Goal: Transaction & Acquisition: Purchase product/service

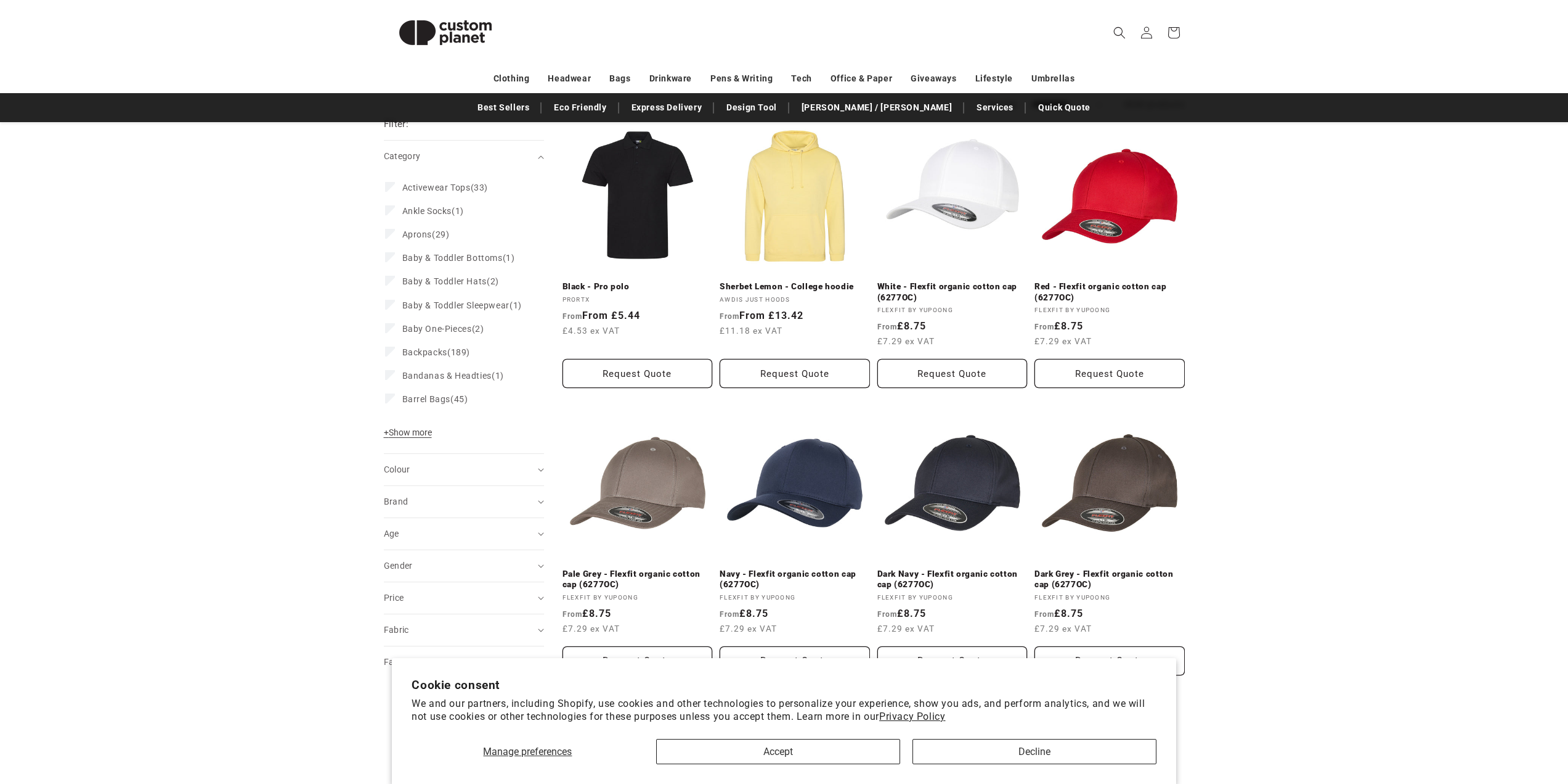
scroll to position [123, 0]
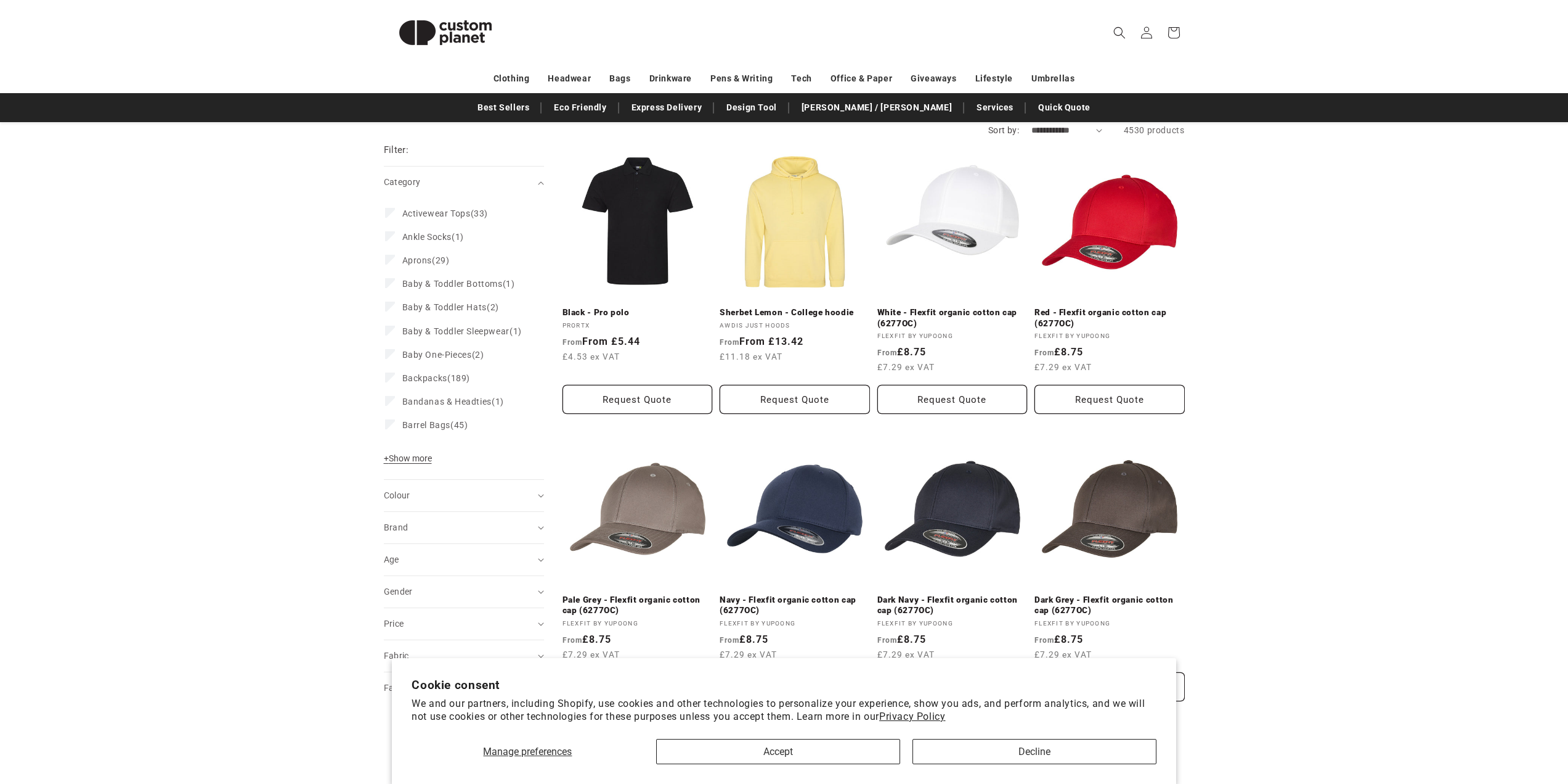
click at [415, 463] on span "+ Show more" at bounding box center [408, 458] width 48 height 10
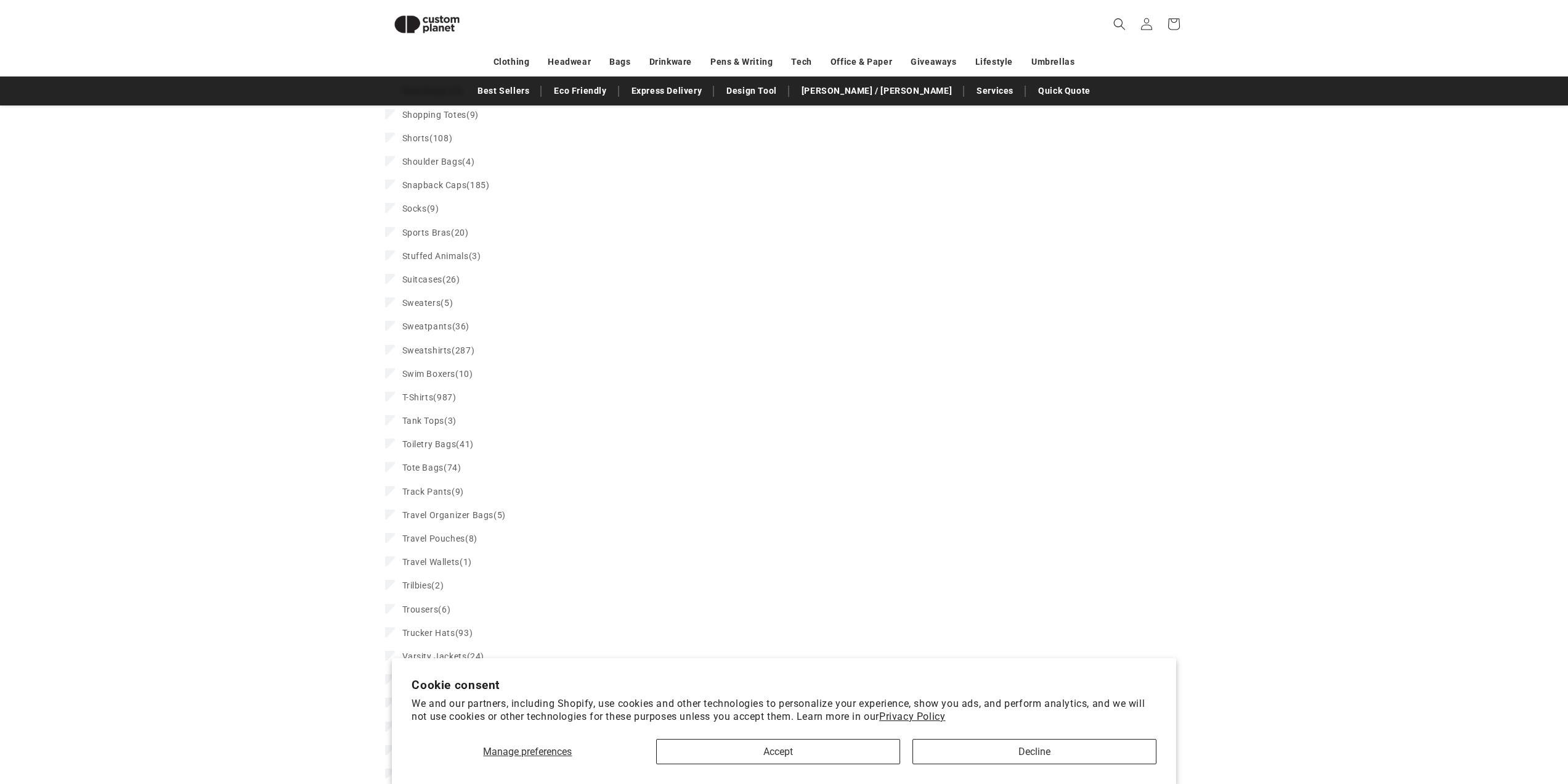
scroll to position [1711, 0]
click at [430, 392] on span "T-Shirts" at bounding box center [418, 386] width 32 height 10
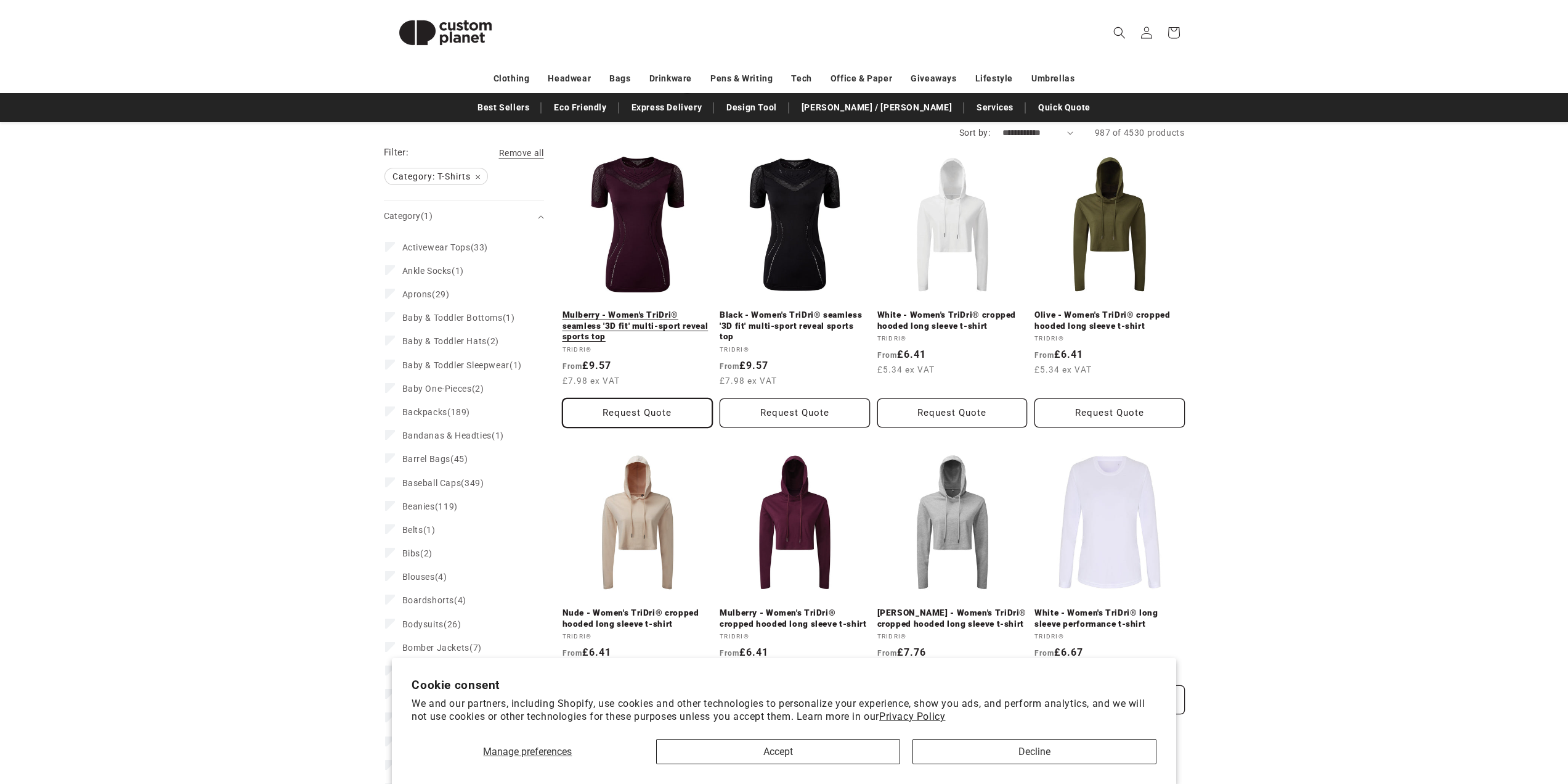
scroll to position [123, 0]
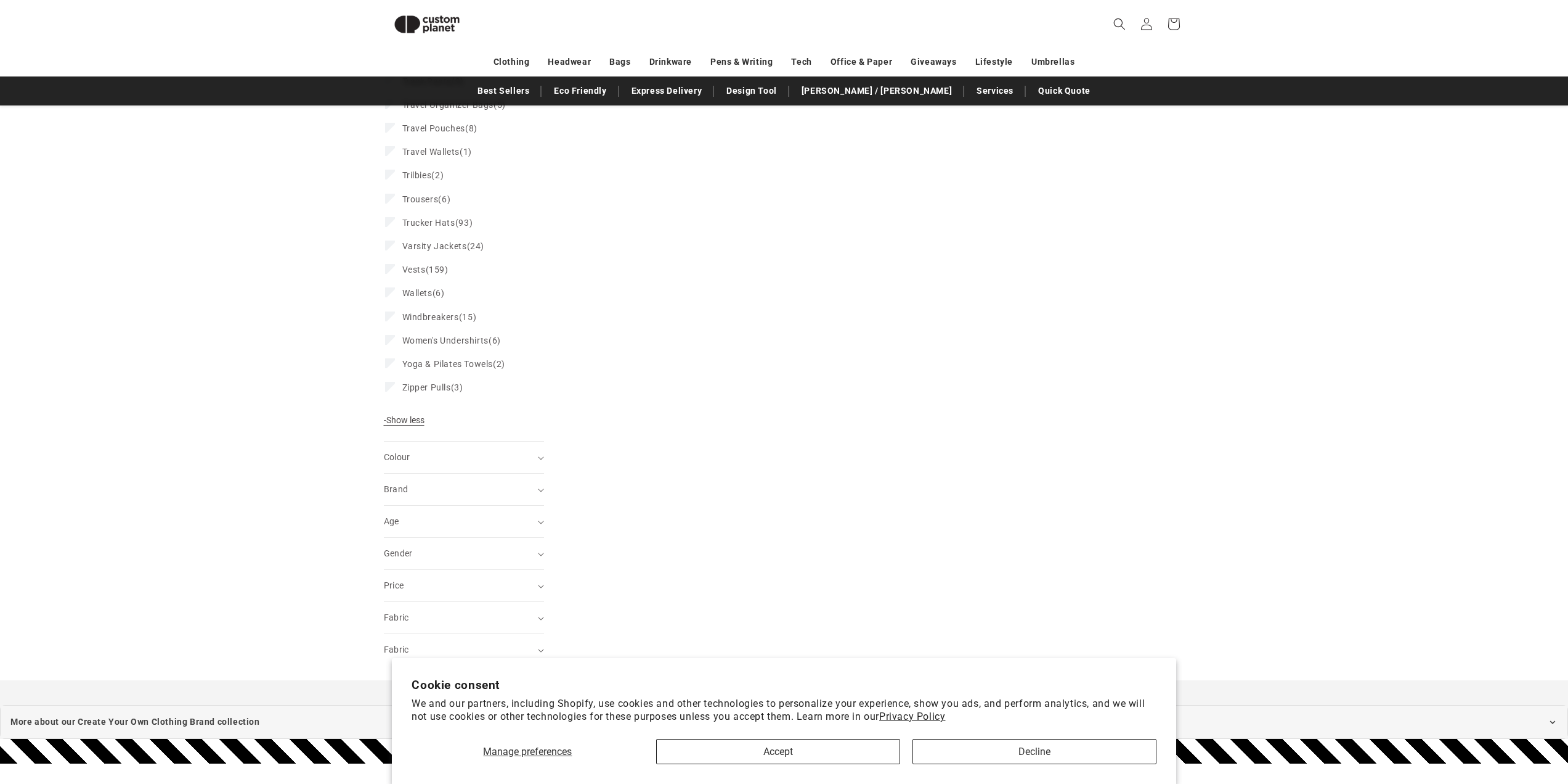
click at [402, 425] on span "- Show less" at bounding box center [404, 420] width 40 height 10
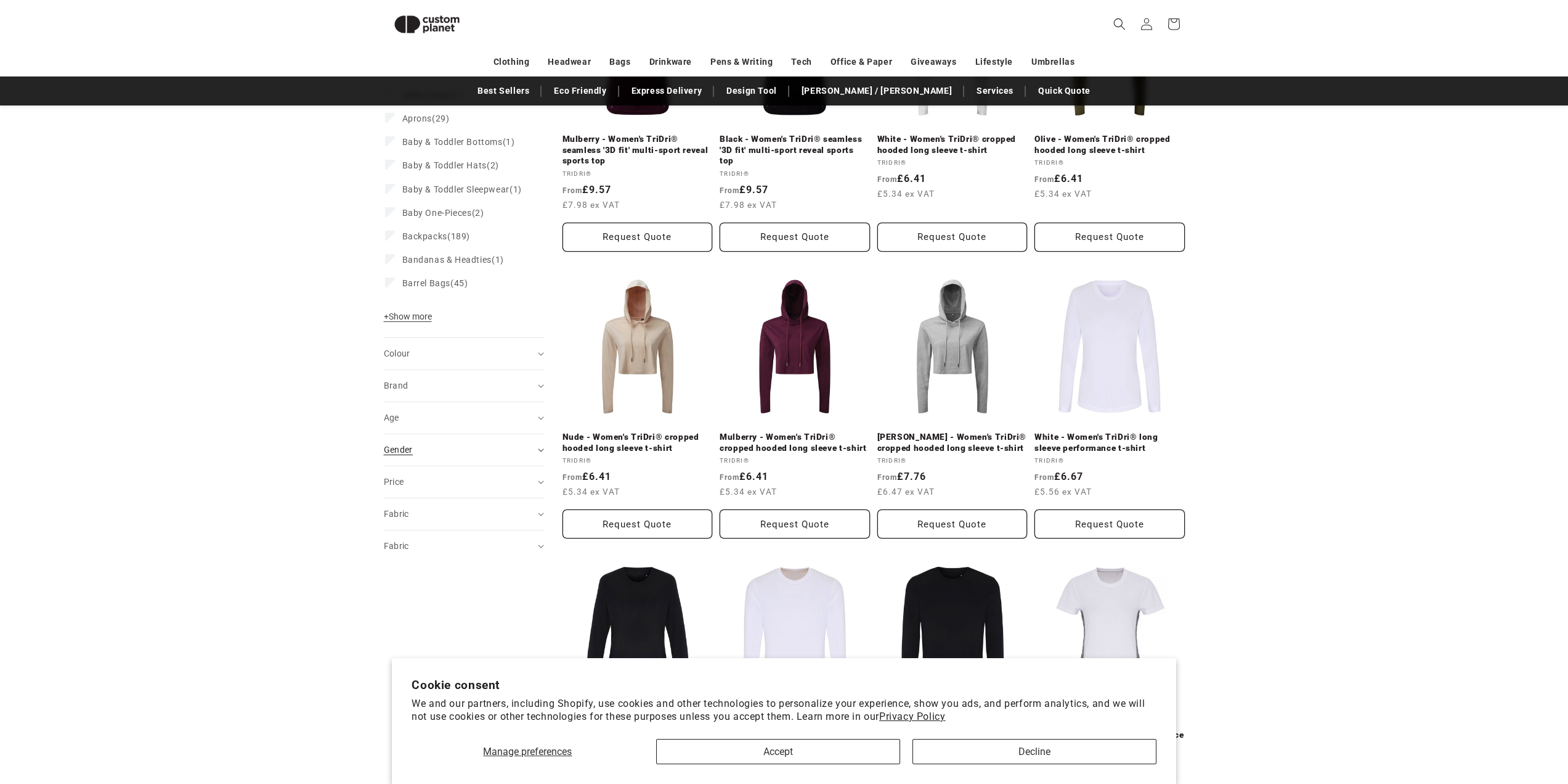
scroll to position [280, 0]
click at [538, 452] on icon "Gender (0 selected)" at bounding box center [541, 450] width 6 height 4
click at [403, 509] on span "Male" at bounding box center [450, 503] width 97 height 10
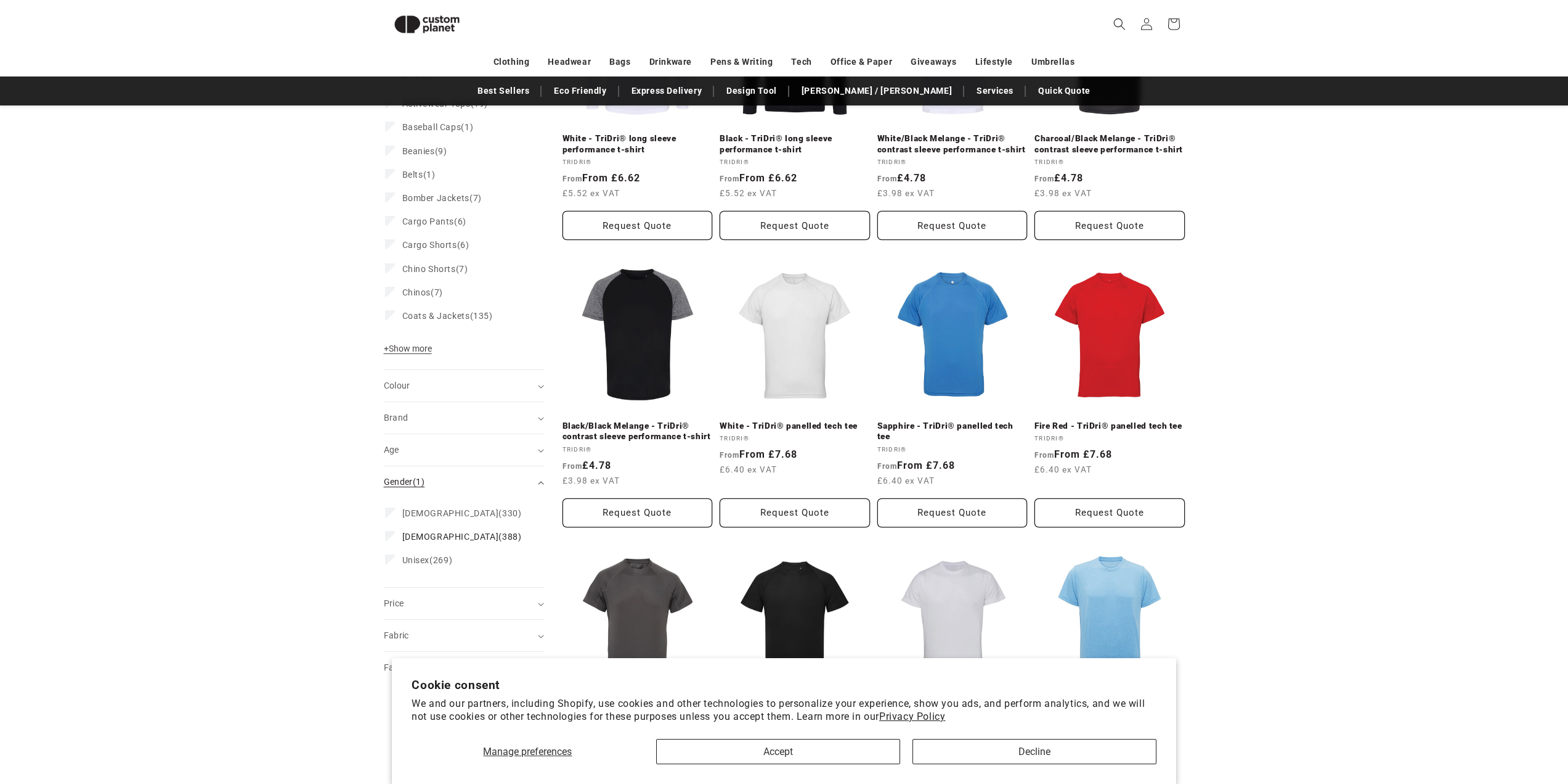
click at [540, 481] on icon "Gender (1 selected)" at bounding box center [541, 482] width 6 height 3
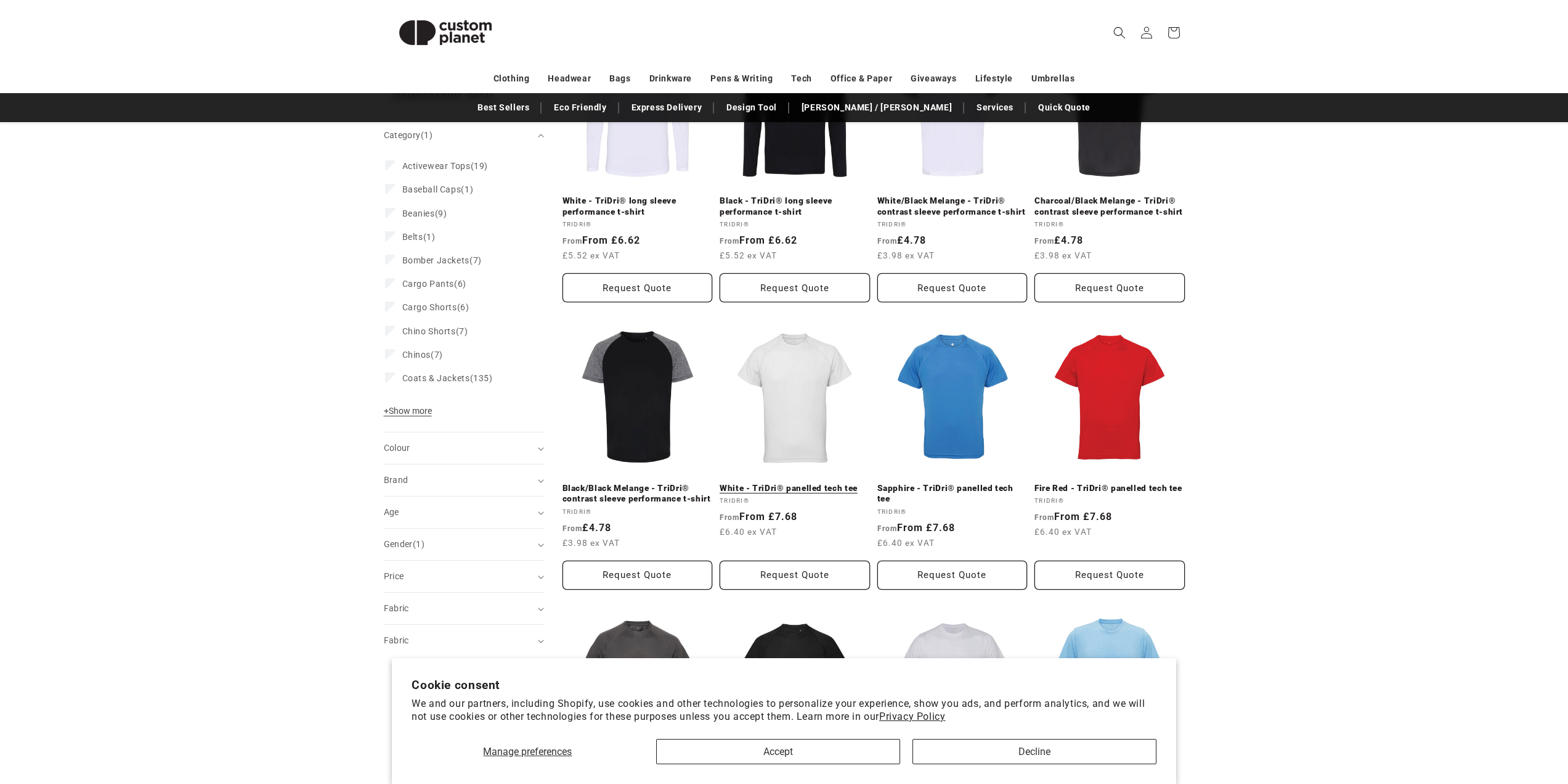
scroll to position [247, 0]
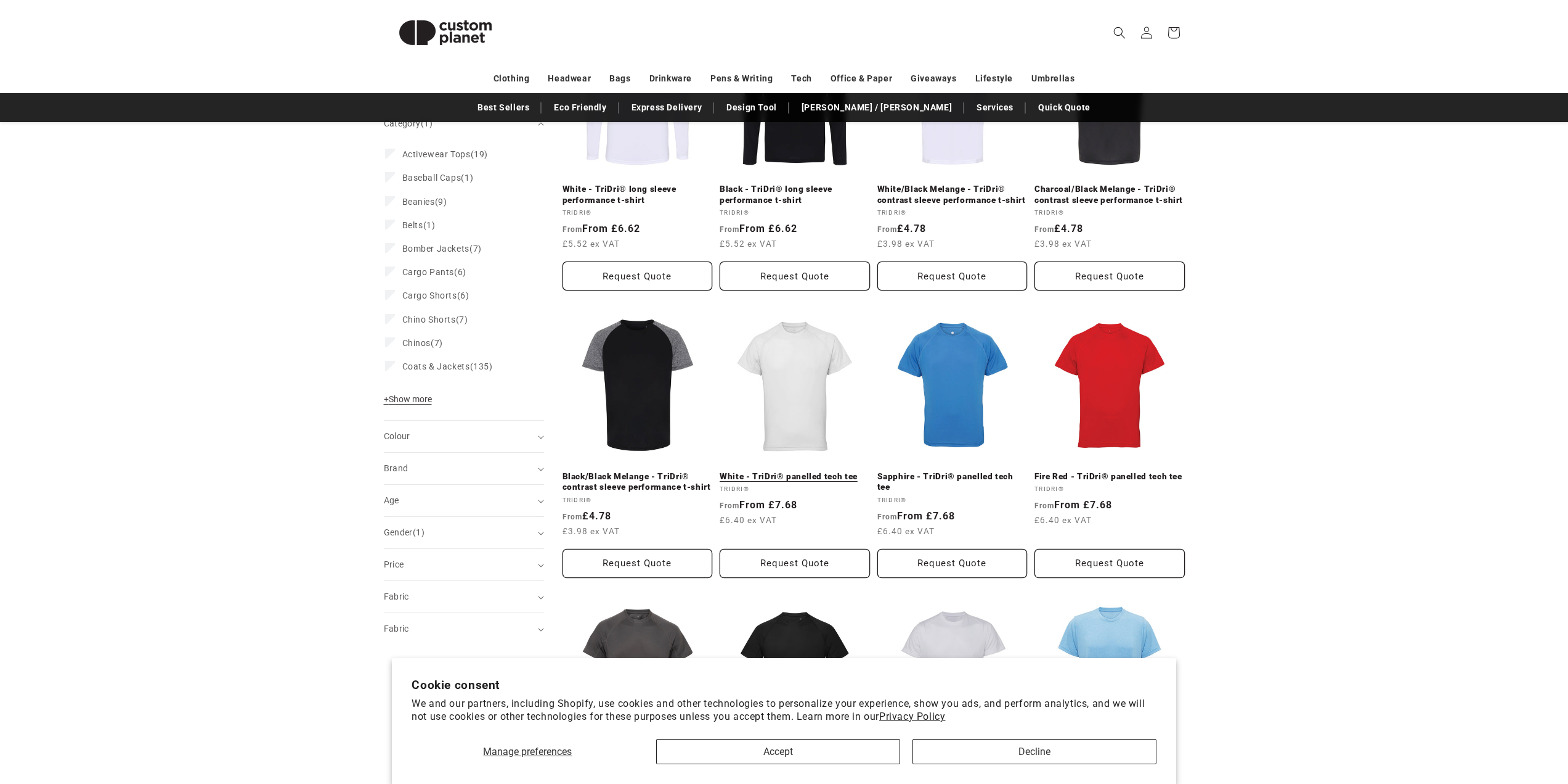
click at [788, 471] on link "White - TriDri® panelled tech tee" at bounding box center [795, 477] width 150 height 12
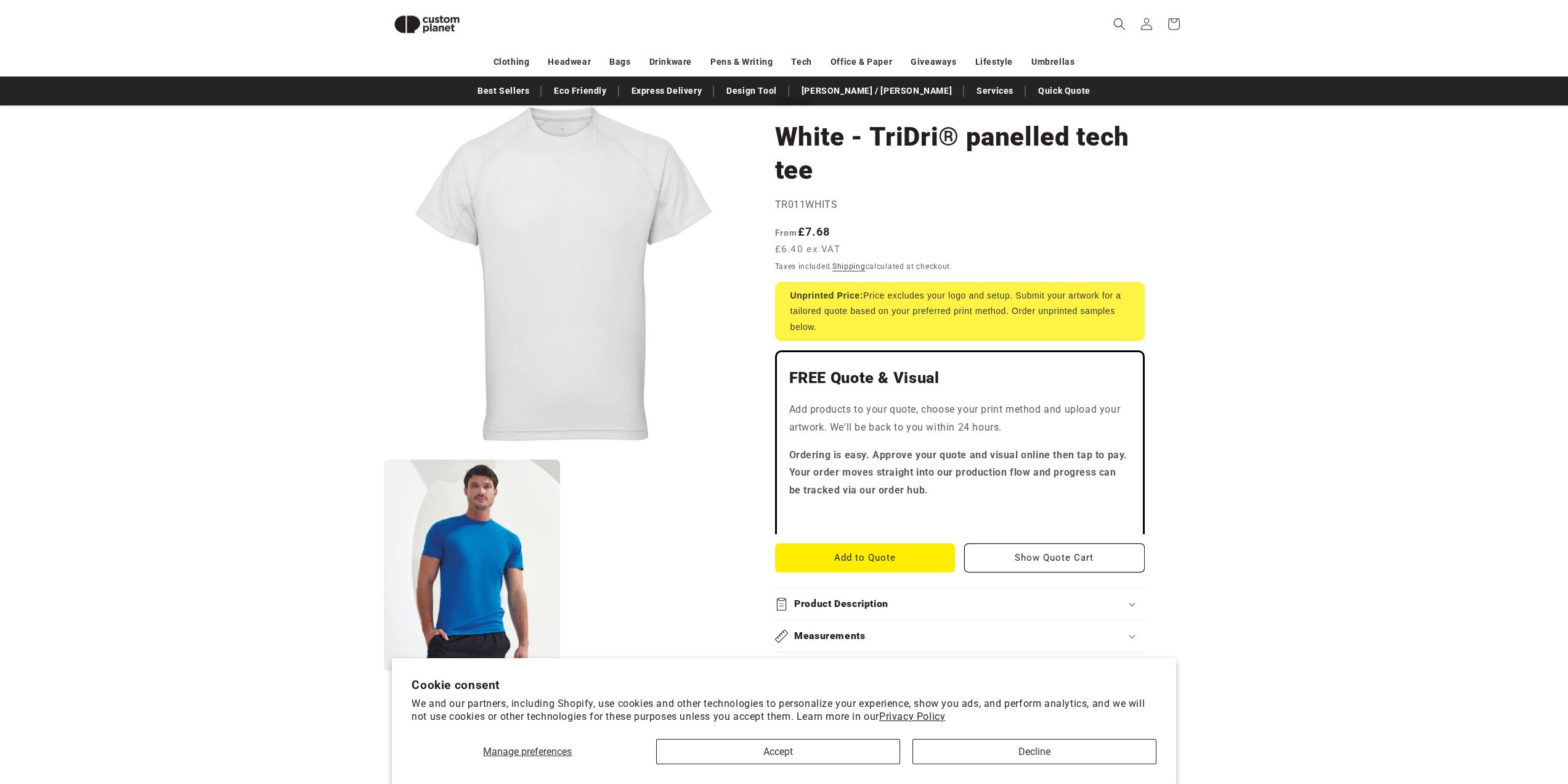
scroll to position [45, 0]
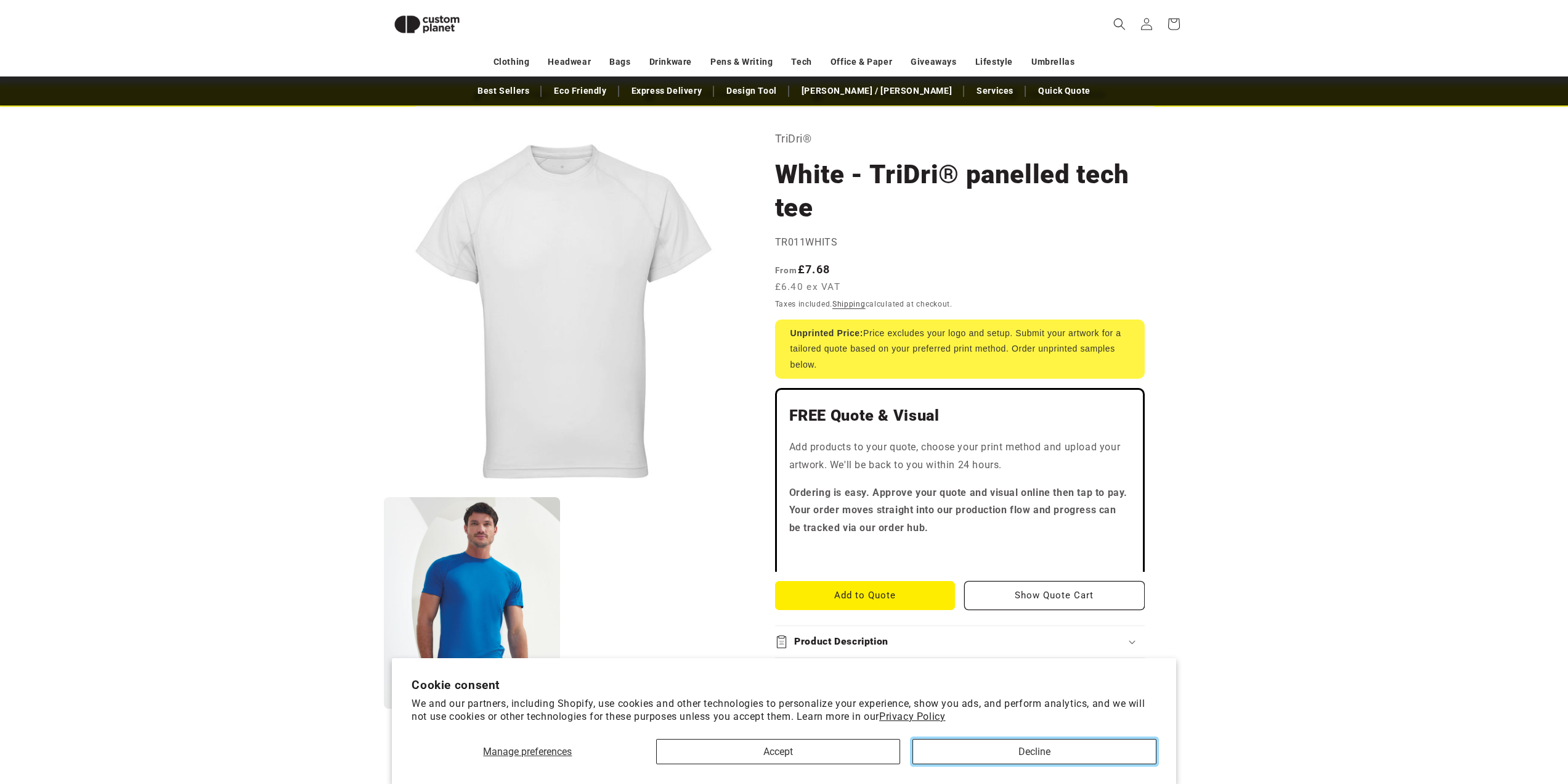
click at [1049, 751] on button "Decline" at bounding box center [1035, 751] width 244 height 25
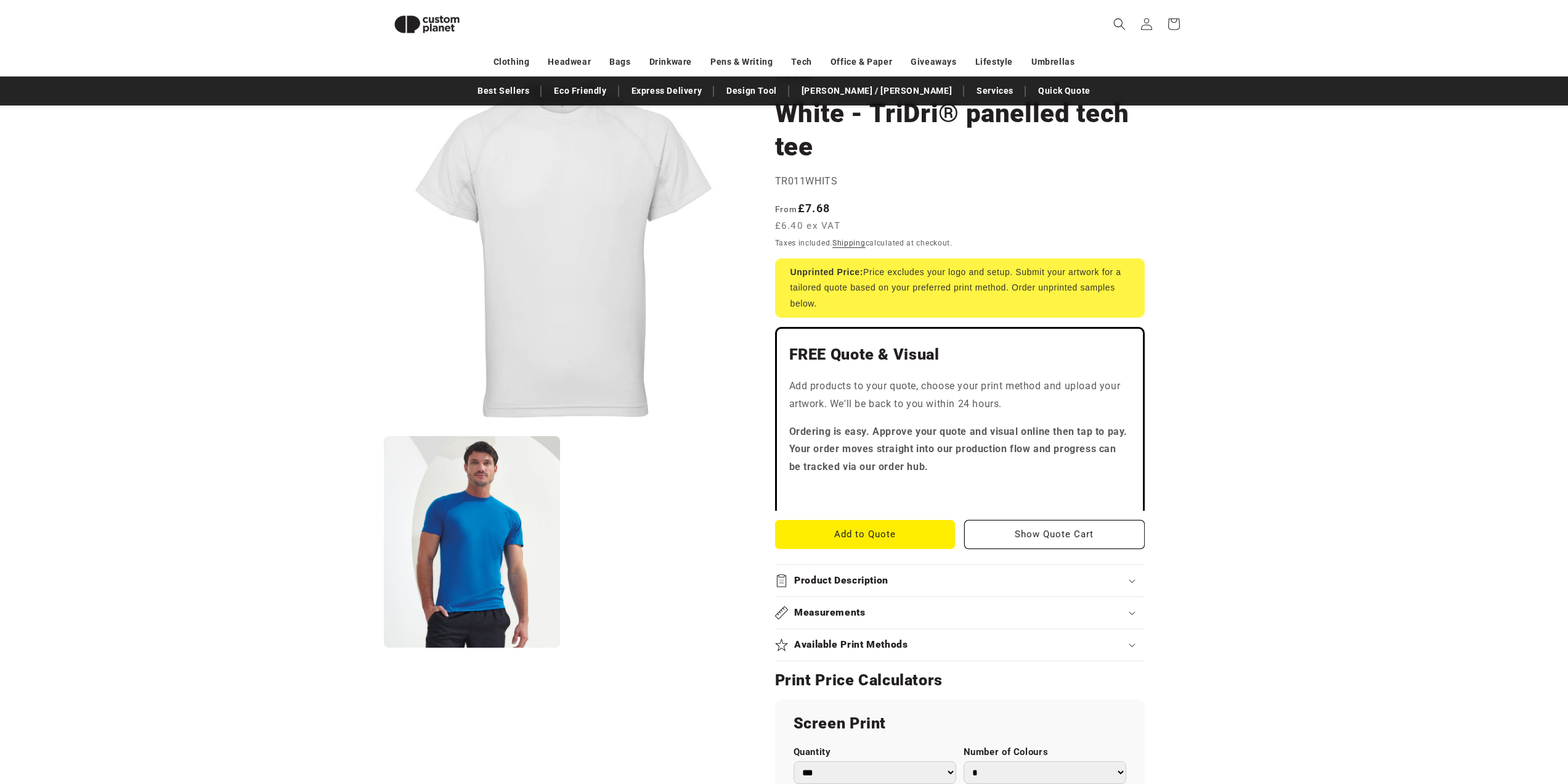
scroll to position [0, 0]
